Goal: Find specific page/section: Find specific page/section

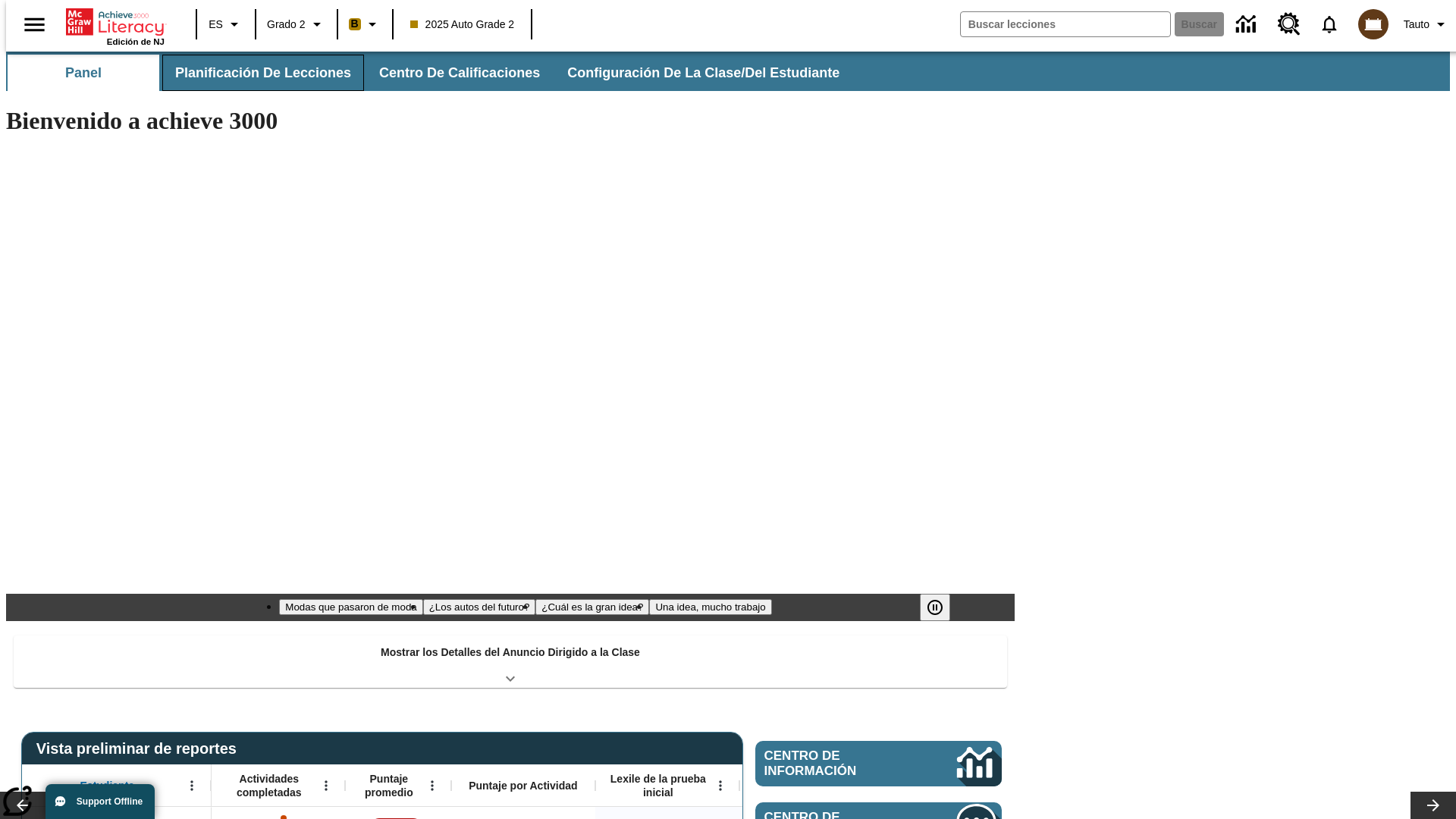
click at [254, 73] on span "Planificación de lecciones" at bounding box center [263, 73] width 176 height 18
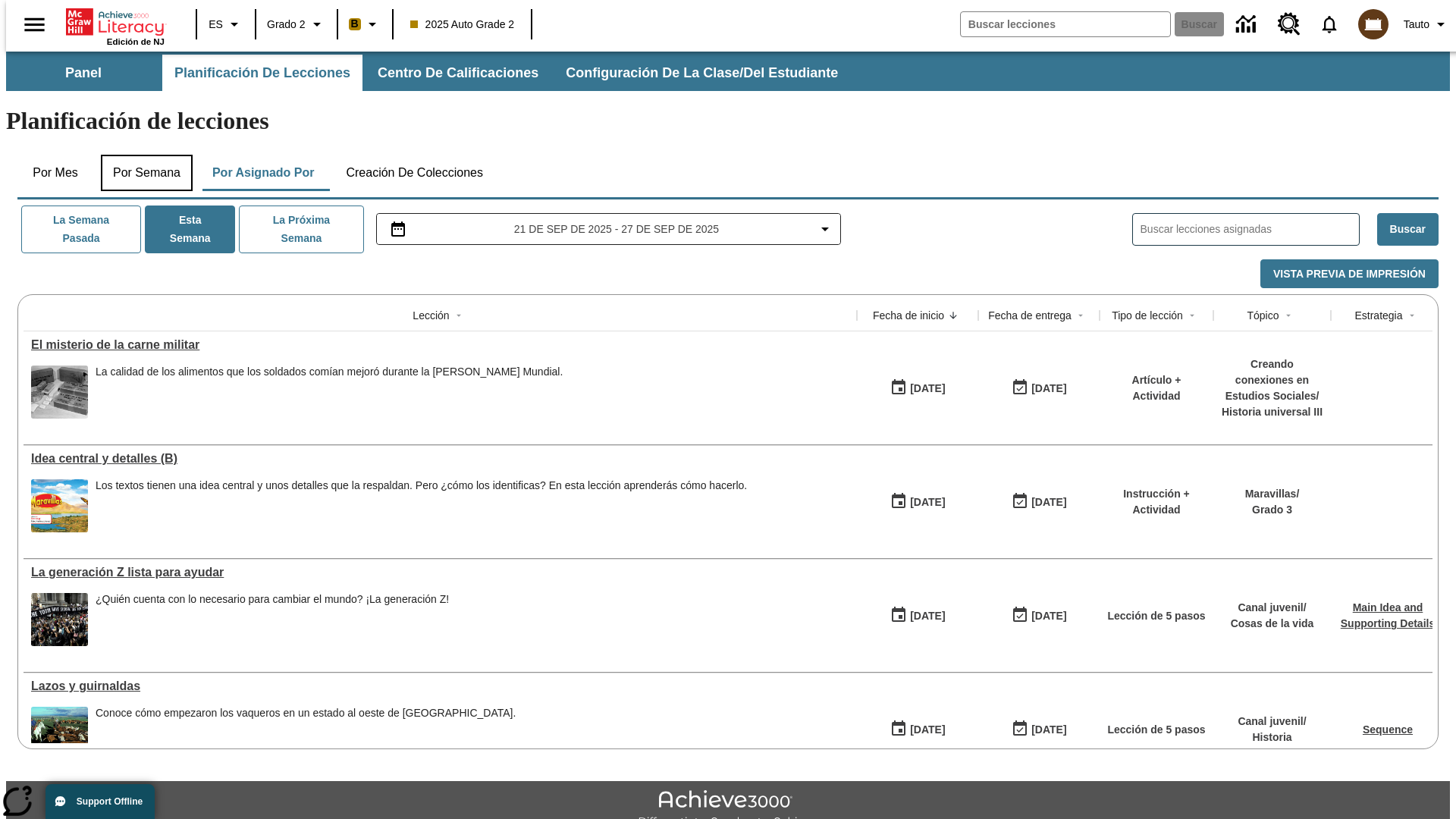
click at [142, 155] on button "Por semana" at bounding box center [147, 173] width 92 height 37
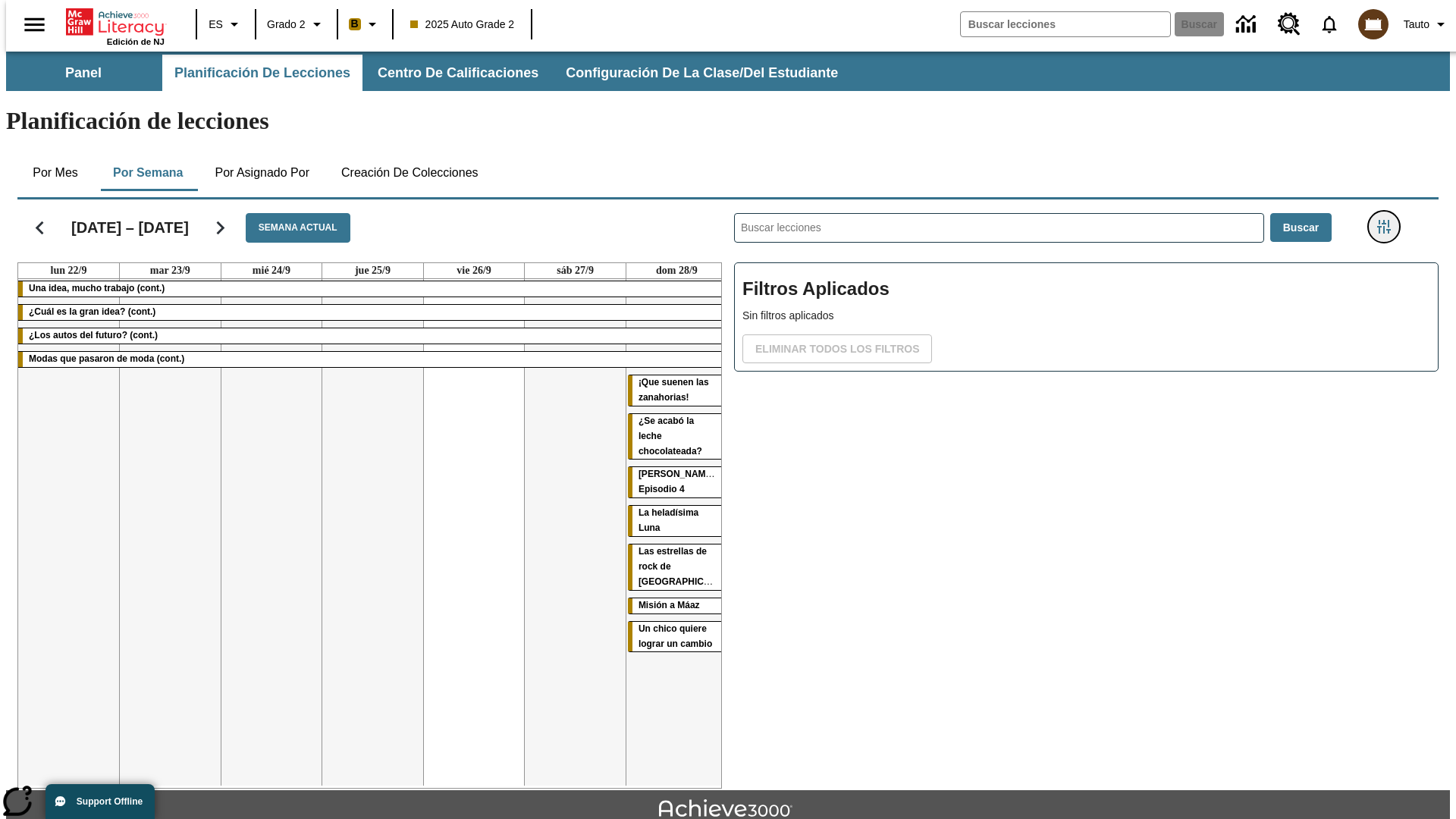
click at [1388, 220] on icon "Menú lateral de filtros" at bounding box center [1383, 226] width 13 height 13
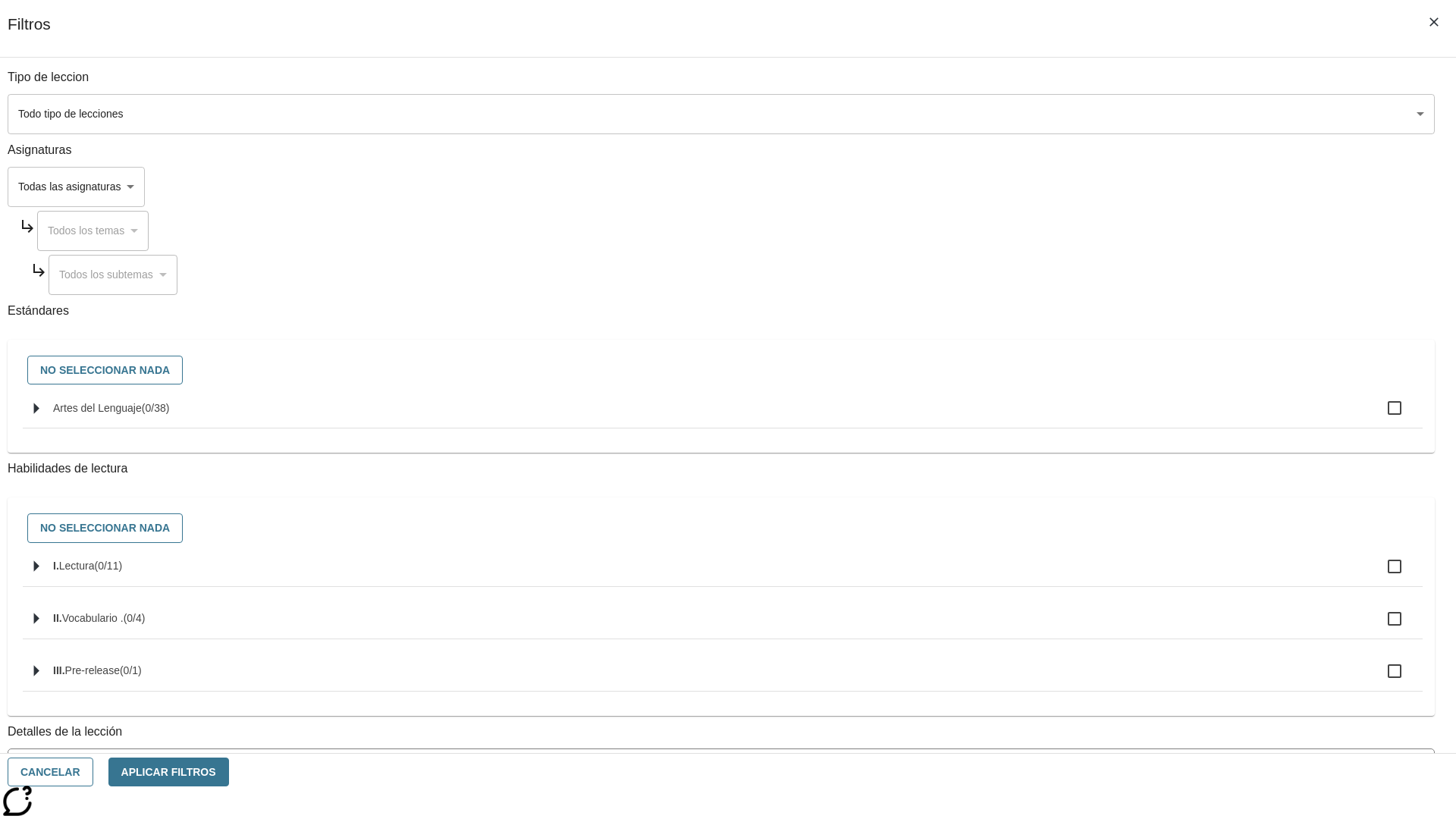
click at [1092, 684] on body "Saltar al contenido principal Edición de NJ ES Grado 2 B 2025 Auto Grade 2 Busc…" at bounding box center [727, 470] width 1443 height 837
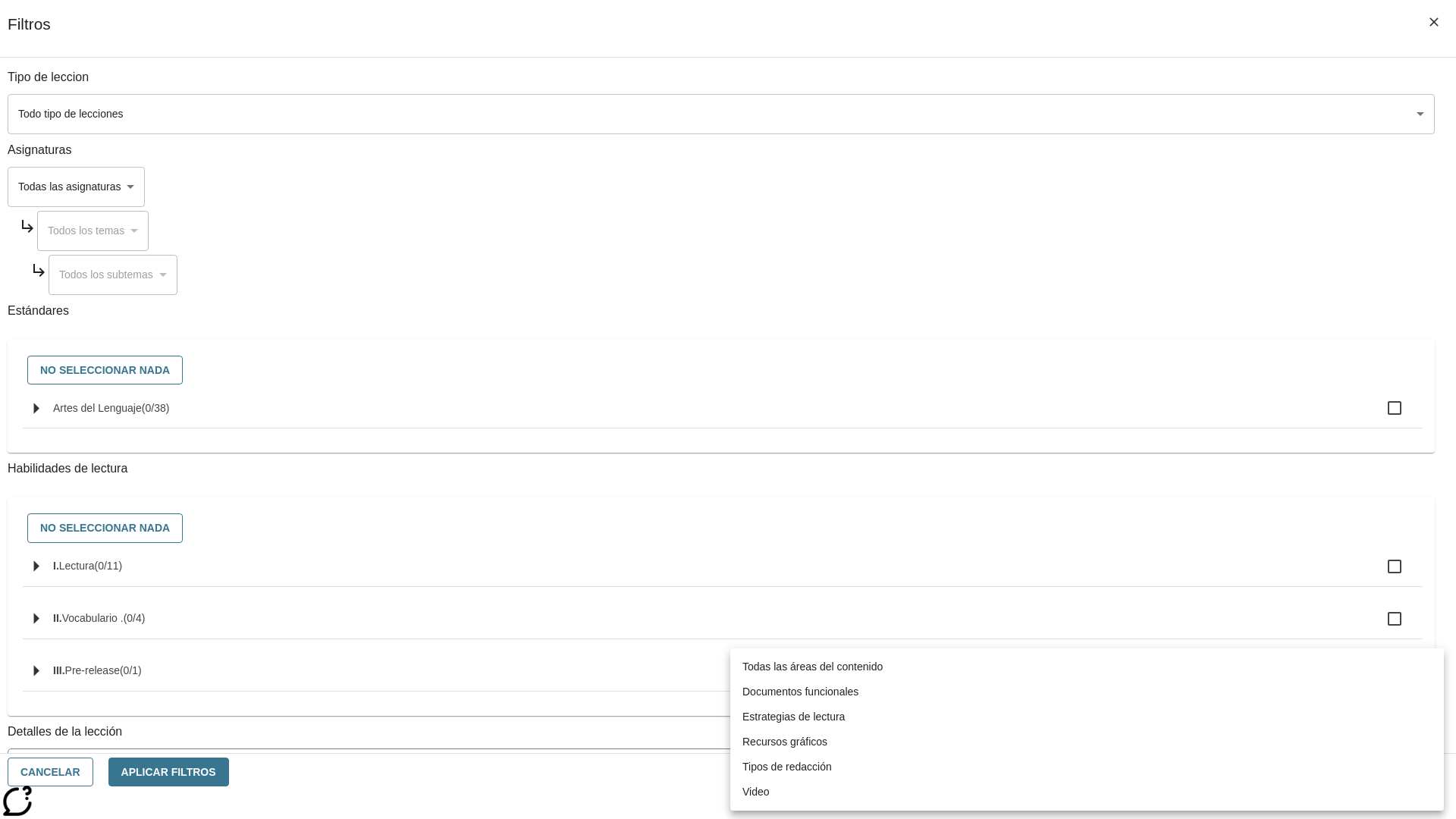
scroll to position [474, 0]
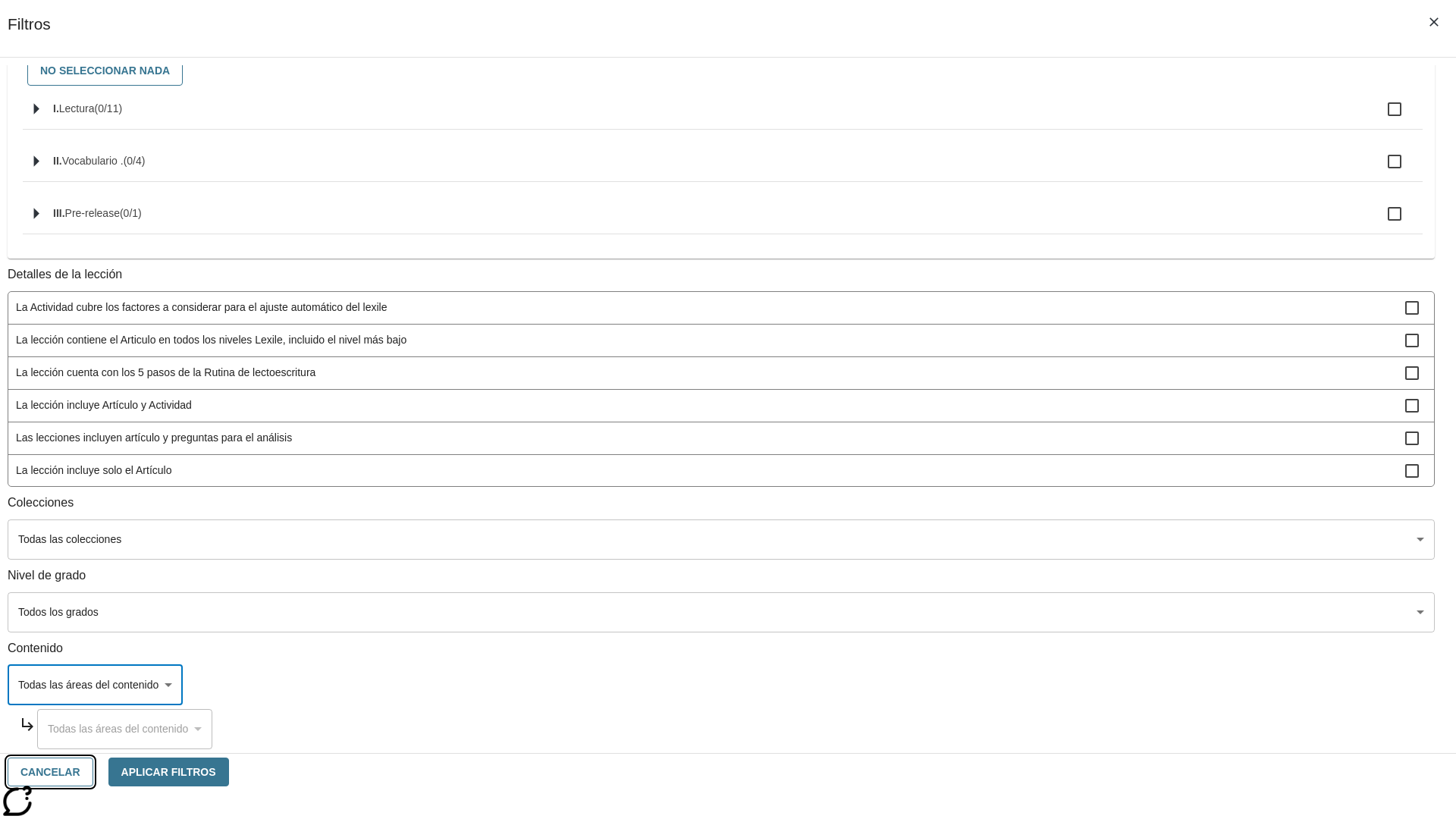
click at [94, 771] on button "Cancelar" at bounding box center [50, 771] width 86 height 29
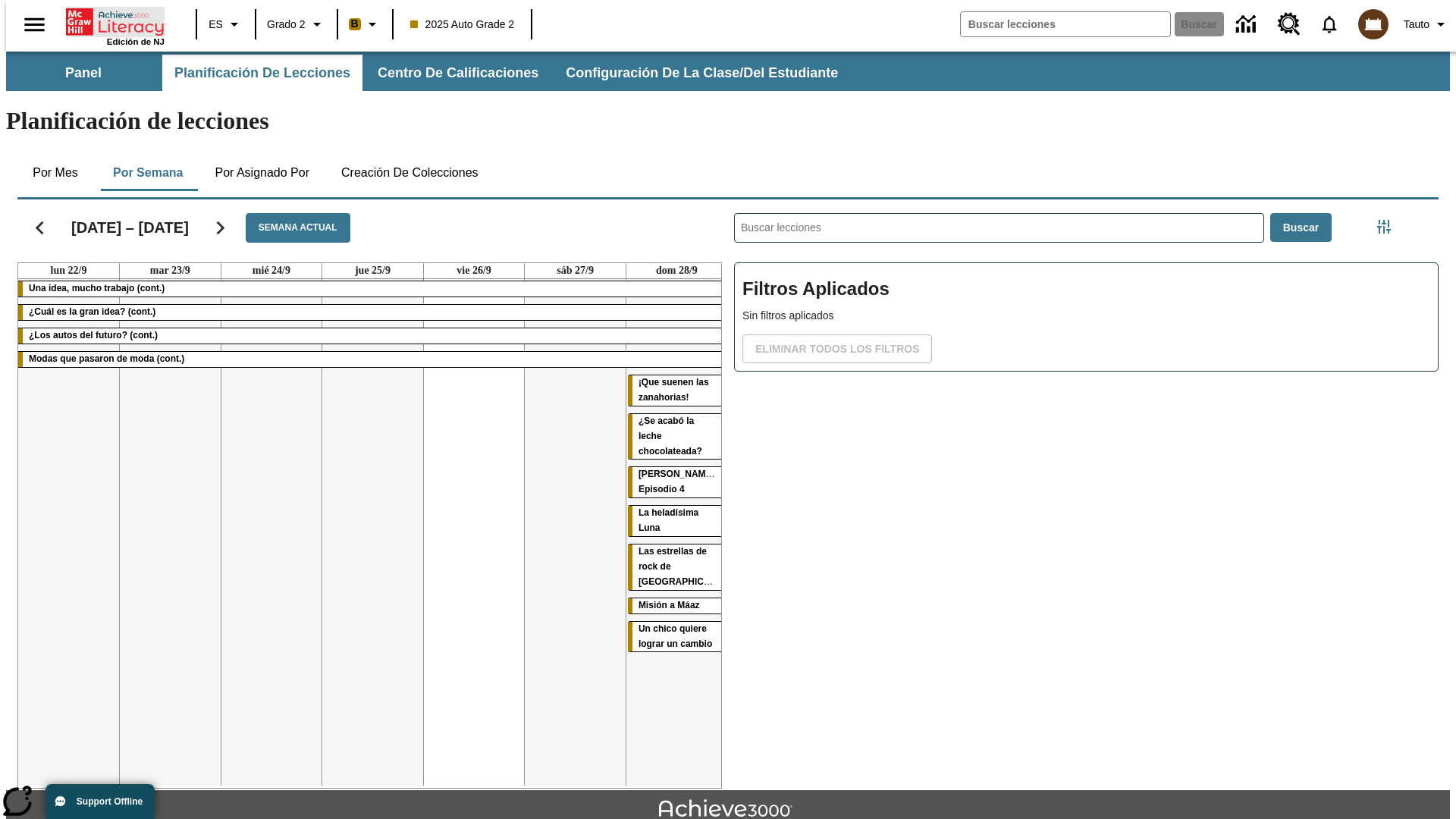
click at [109, 20] on icon "Portada" at bounding box center [116, 22] width 101 height 30
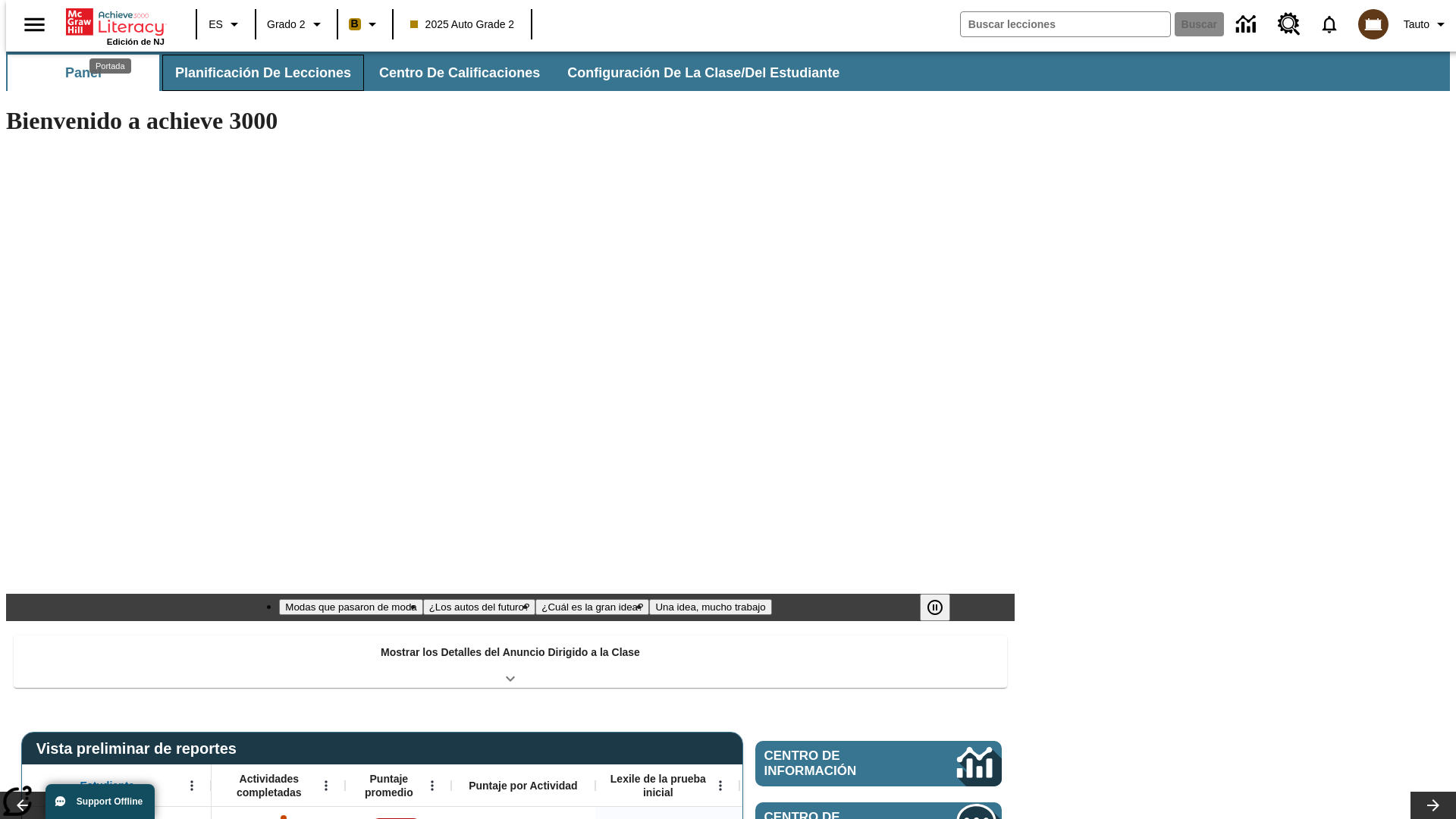
click at [254, 73] on span "Planificación de lecciones" at bounding box center [263, 73] width 176 height 18
